Goal: Transaction & Acquisition: Book appointment/travel/reservation

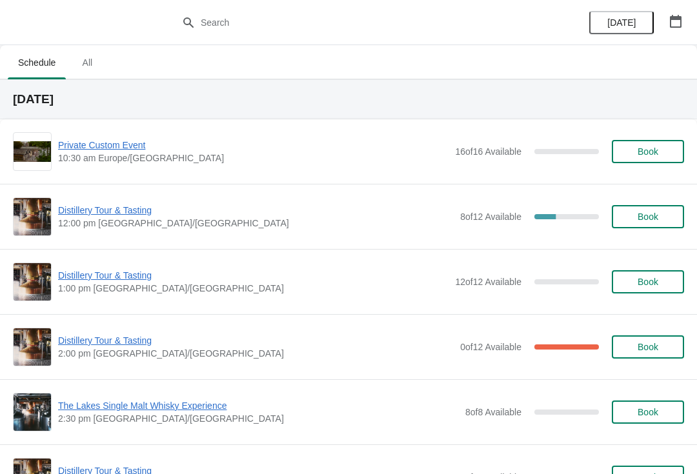
click at [79, 158] on span "10:30 am Europe/[GEOGRAPHIC_DATA]" at bounding box center [253, 158] width 391 height 13
click at [647, 152] on span "Book" at bounding box center [648, 152] width 21 height 10
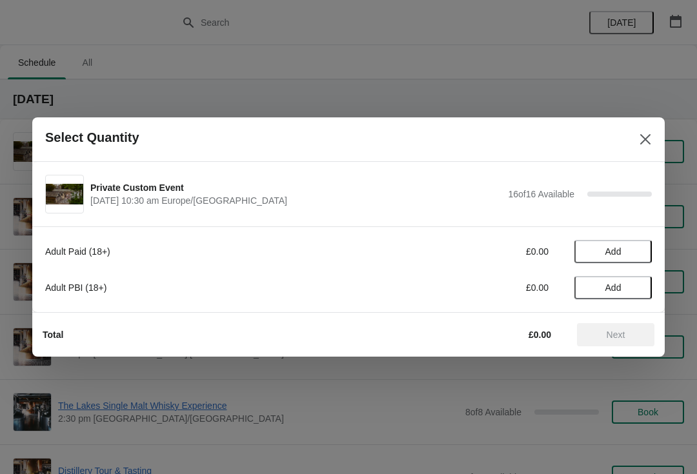
click at [626, 287] on span "Add" at bounding box center [613, 288] width 54 height 10
click at [638, 291] on icon at bounding box center [636, 288] width 14 height 14
click at [635, 292] on icon at bounding box center [636, 288] width 14 height 14
click at [636, 293] on icon at bounding box center [636, 288] width 14 height 14
click at [637, 294] on icon at bounding box center [636, 288] width 14 height 14
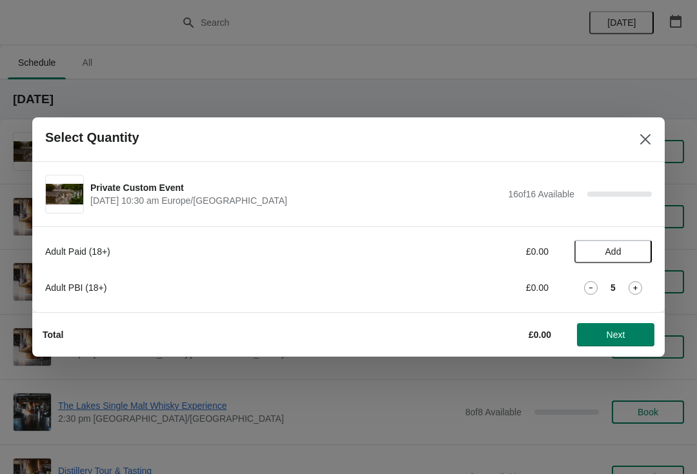
click at [634, 293] on icon at bounding box center [636, 288] width 14 height 14
click at [641, 291] on icon at bounding box center [636, 288] width 14 height 14
click at [640, 293] on icon at bounding box center [636, 288] width 14 height 14
click at [642, 292] on icon at bounding box center [636, 288] width 14 height 14
click at [640, 294] on icon at bounding box center [636, 288] width 14 height 14
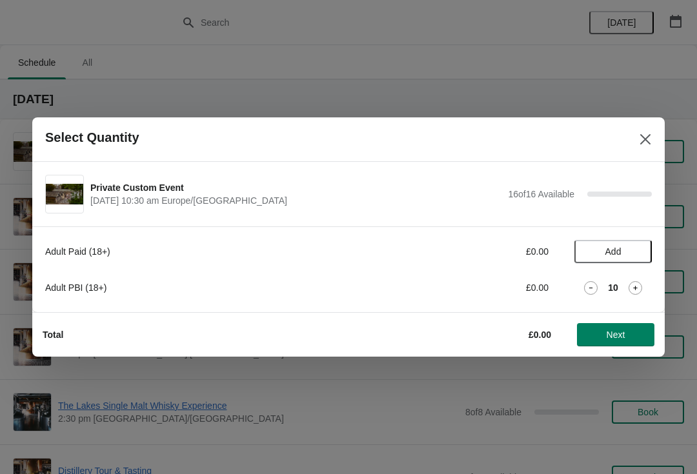
click at [653, 288] on div "Adult Paid (18+) £0.00 Add Adult PBI (18+) £0.00 10" at bounding box center [348, 270] width 633 height 86
click at [641, 285] on icon at bounding box center [636, 288] width 14 height 14
click at [642, 289] on icon at bounding box center [636, 288] width 14 height 14
click at [662, 283] on div "Adult Paid (18+) £0.00 Add Adult PBI (18+) £0.00 12" at bounding box center [348, 270] width 633 height 86
click at [636, 288] on icon at bounding box center [635, 288] width 5 height 5
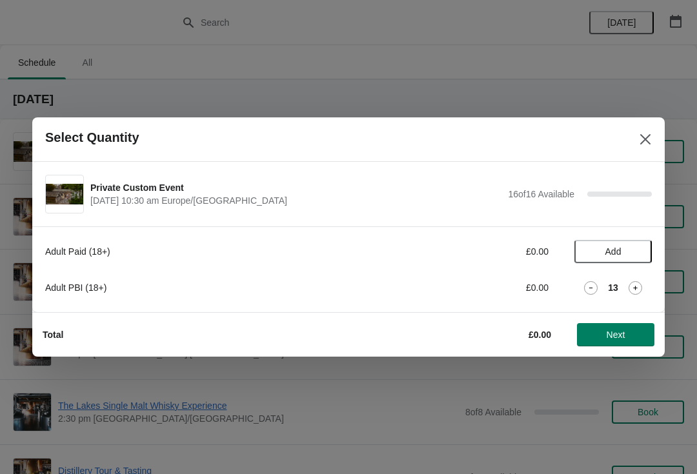
click at [636, 293] on icon at bounding box center [636, 288] width 14 height 14
click at [631, 299] on div "Adult PBI (18+) £0.00 14" at bounding box center [348, 287] width 607 height 23
click at [641, 290] on icon at bounding box center [636, 288] width 14 height 14
click at [638, 293] on icon at bounding box center [636, 288] width 14 height 14
click at [624, 336] on span "Next" at bounding box center [616, 335] width 19 height 10
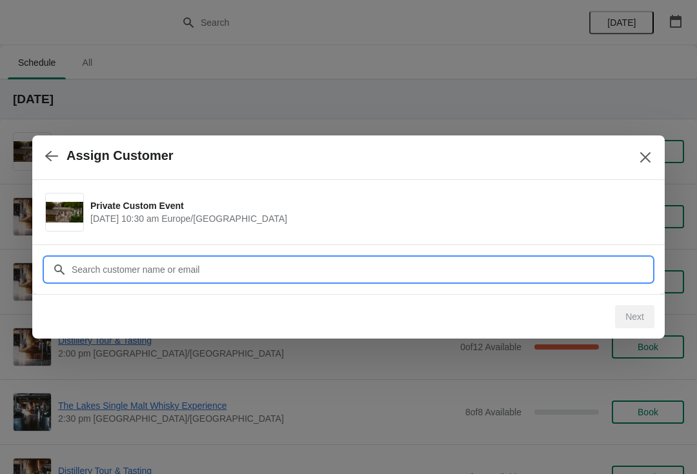
click at [253, 263] on input "Customer" at bounding box center [361, 269] width 581 height 23
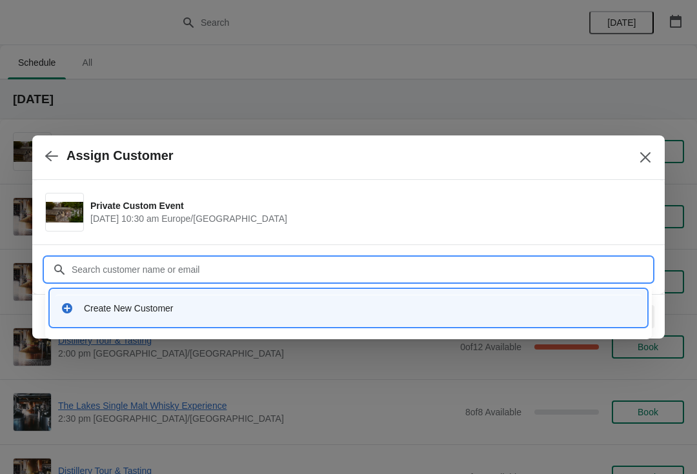
click at [158, 309] on div "Create New Customer" at bounding box center [360, 308] width 553 height 13
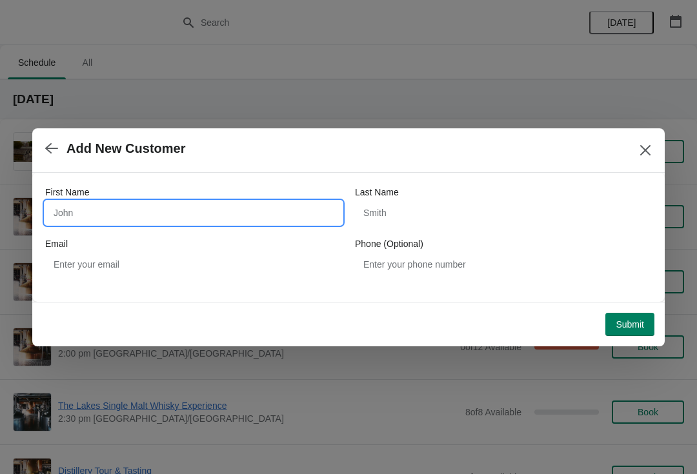
click at [167, 219] on input "First Name" at bounding box center [193, 212] width 297 height 23
type input "[PERSON_NAME]"
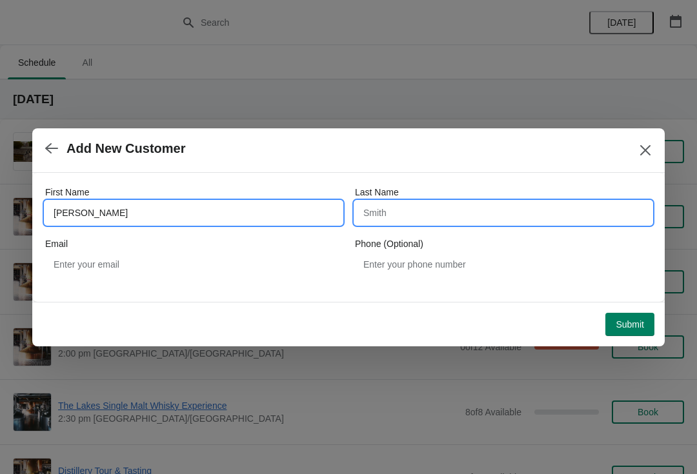
click at [447, 216] on input "Last Name" at bounding box center [503, 212] width 297 height 23
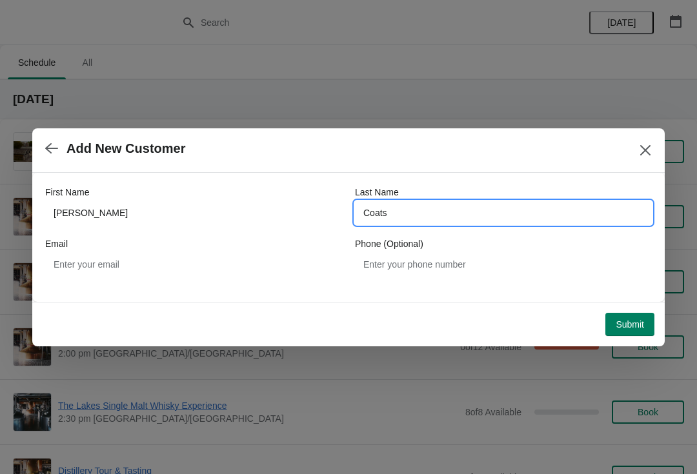
type input "Coats"
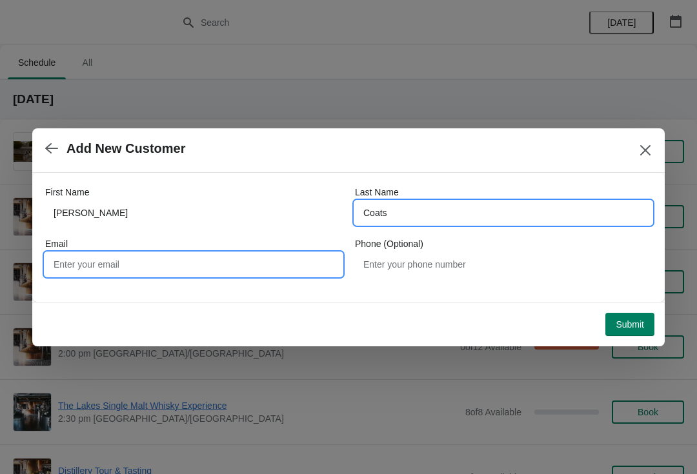
click at [137, 269] on input "Email" at bounding box center [193, 264] width 297 height 23
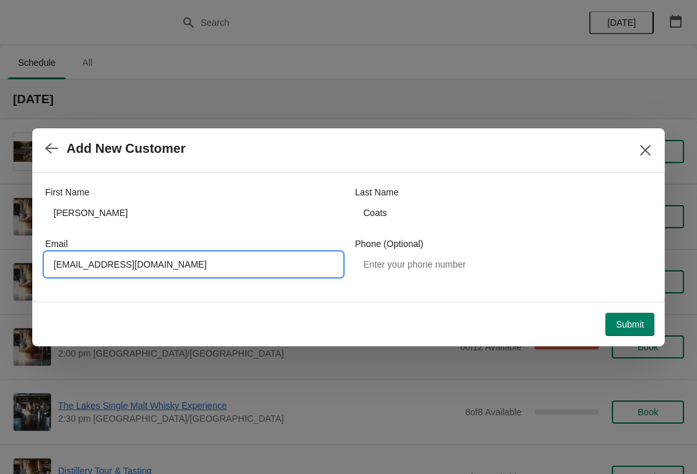
type input "[EMAIL_ADDRESS][DOMAIN_NAME]"
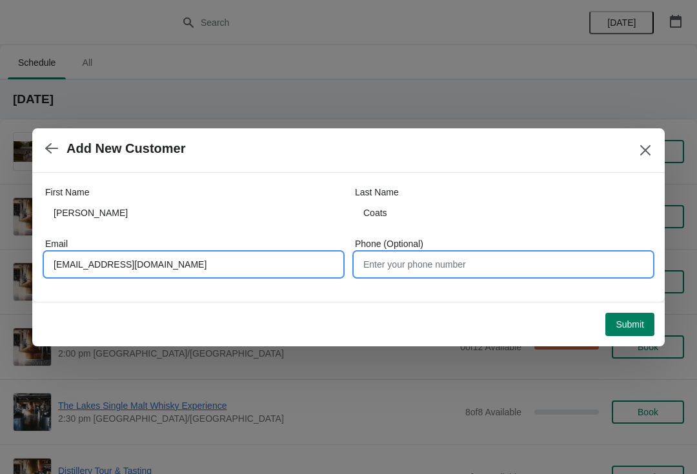
click at [443, 275] on input "Phone (Optional)" at bounding box center [503, 264] width 297 height 23
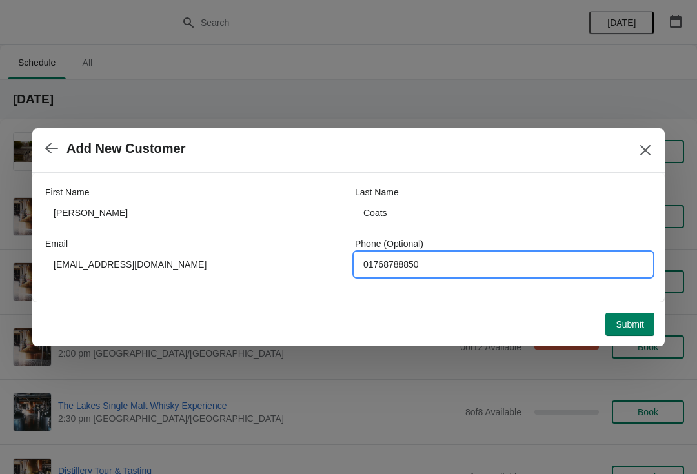
type input "01768788850"
click at [640, 316] on button "Submit" at bounding box center [629, 324] width 49 height 23
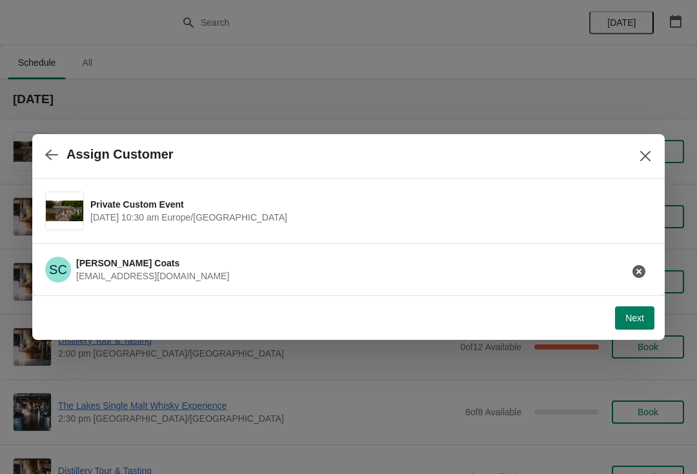
click at [641, 323] on span "Next" at bounding box center [634, 318] width 19 height 10
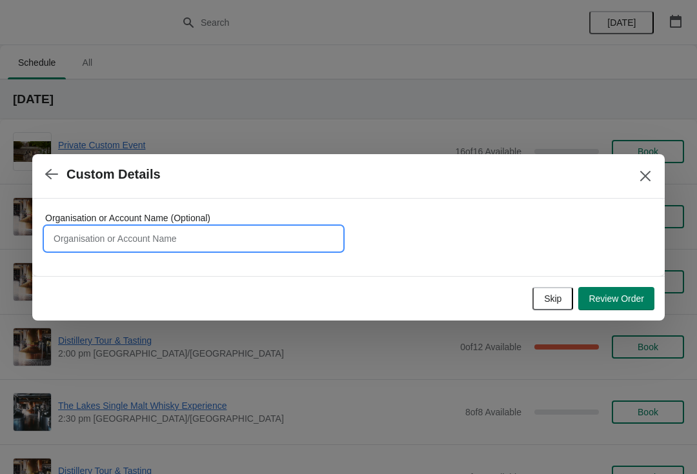
click at [245, 241] on input "Organisation or Account Name (Optional)" at bounding box center [193, 238] width 297 height 23
type input "New Zealand coach tour 16 people"
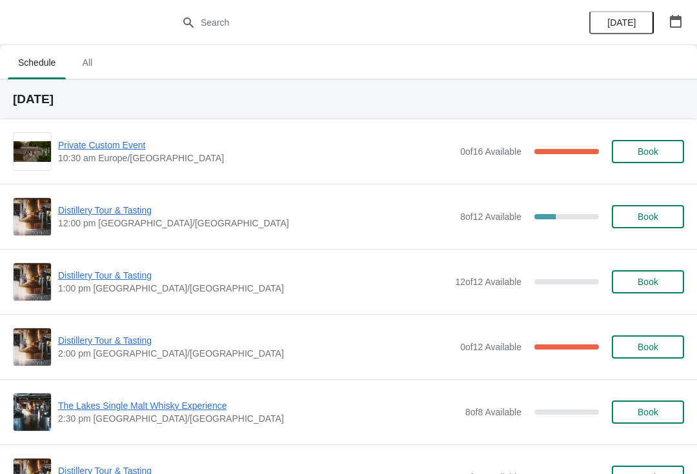
click at [500, 152] on span "0 of 16 Available" at bounding box center [490, 152] width 61 height 10
click at [114, 146] on span "Private Custom Event" at bounding box center [256, 145] width 396 height 13
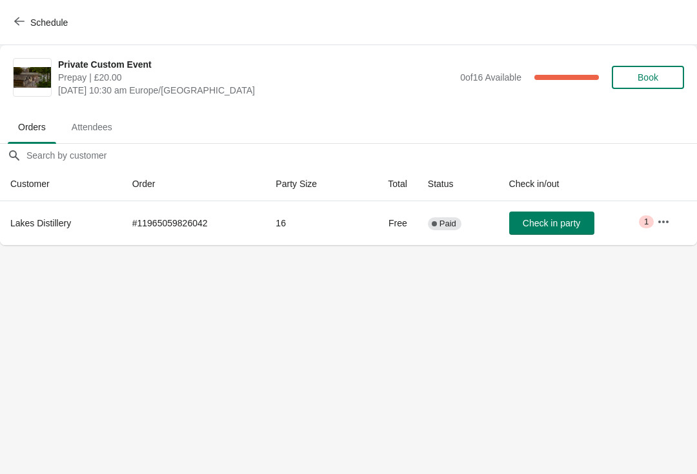
click at [661, 218] on icon "button" at bounding box center [663, 222] width 13 height 13
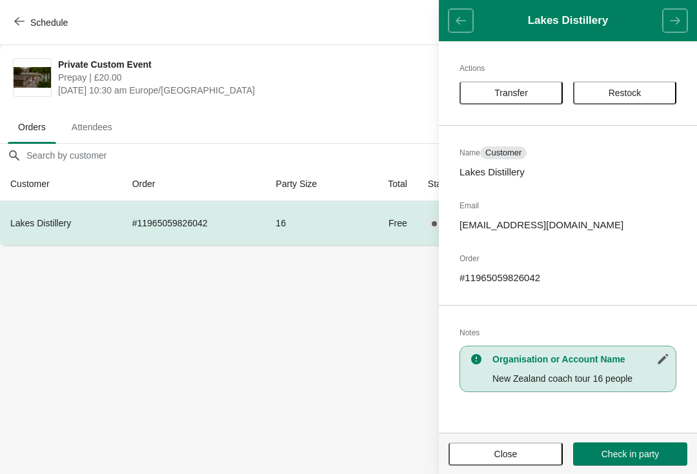
click at [498, 449] on span "Close" at bounding box center [505, 454] width 23 height 10
